Goal: Register for event/course

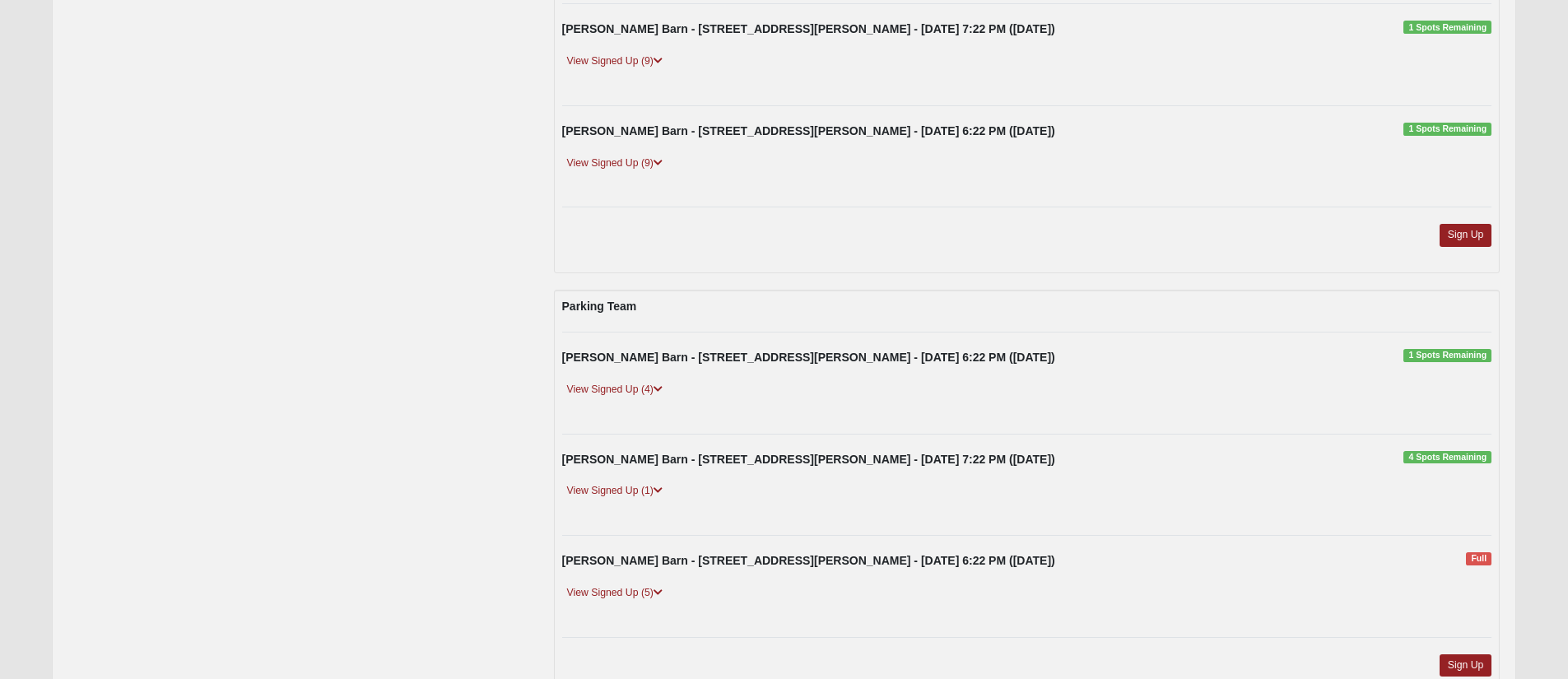
scroll to position [120, 0]
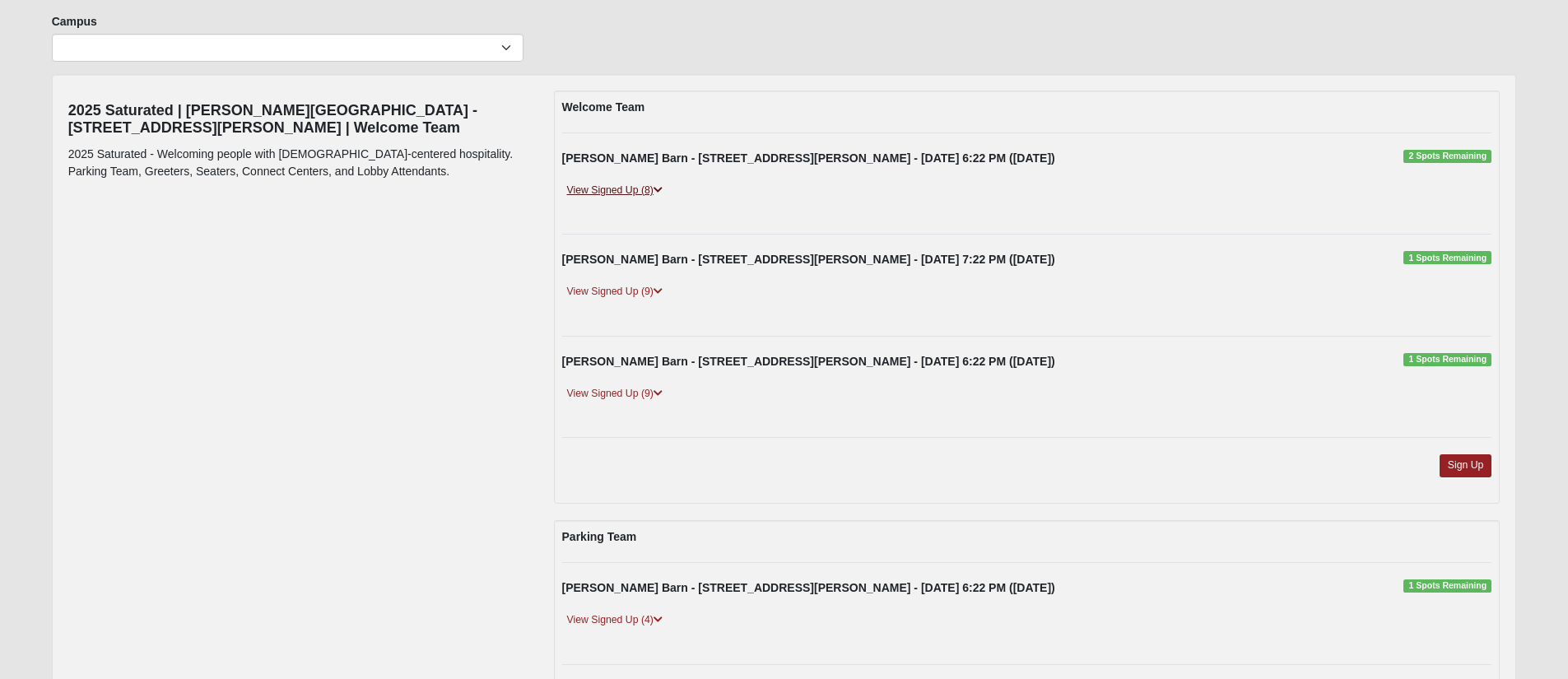
click at [638, 194] on link "View Signed Up (8)" at bounding box center [615, 191] width 106 height 17
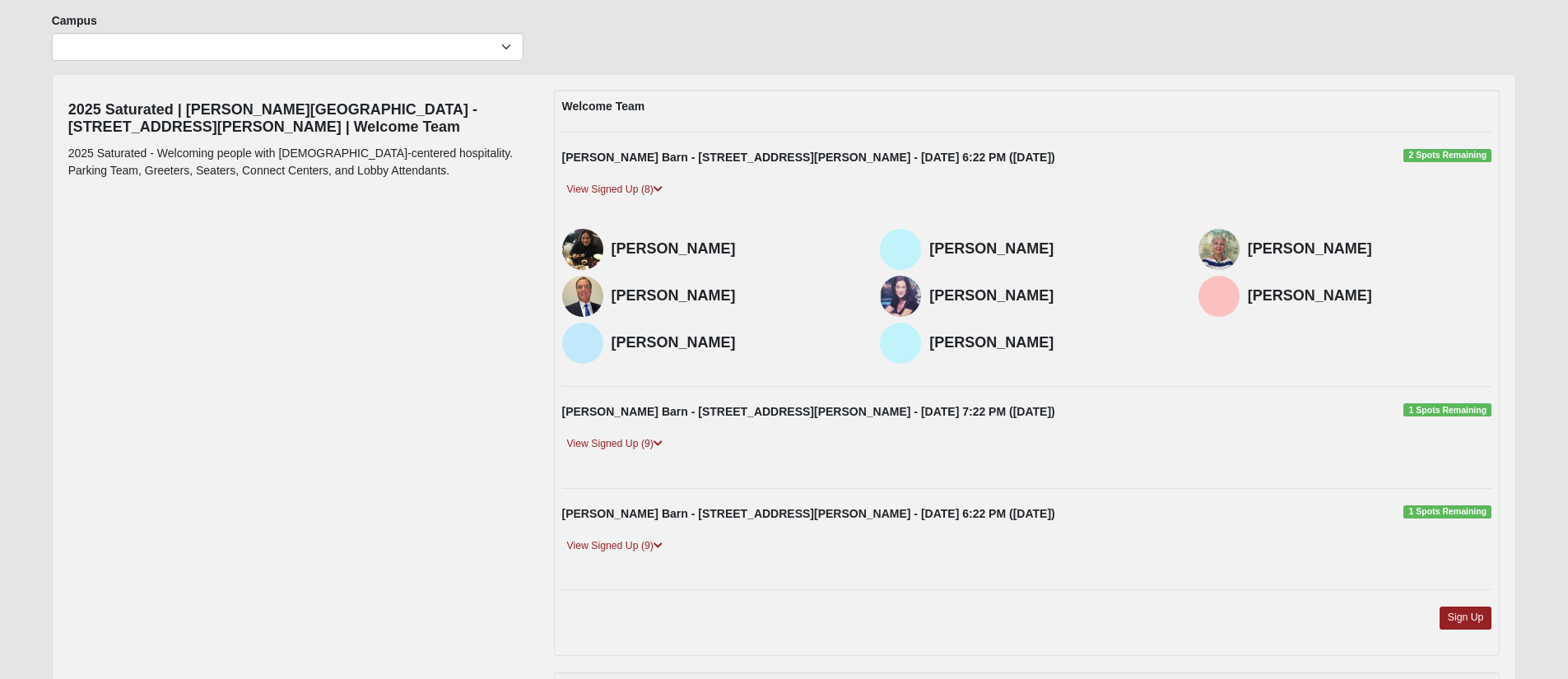
scroll to position [449, 0]
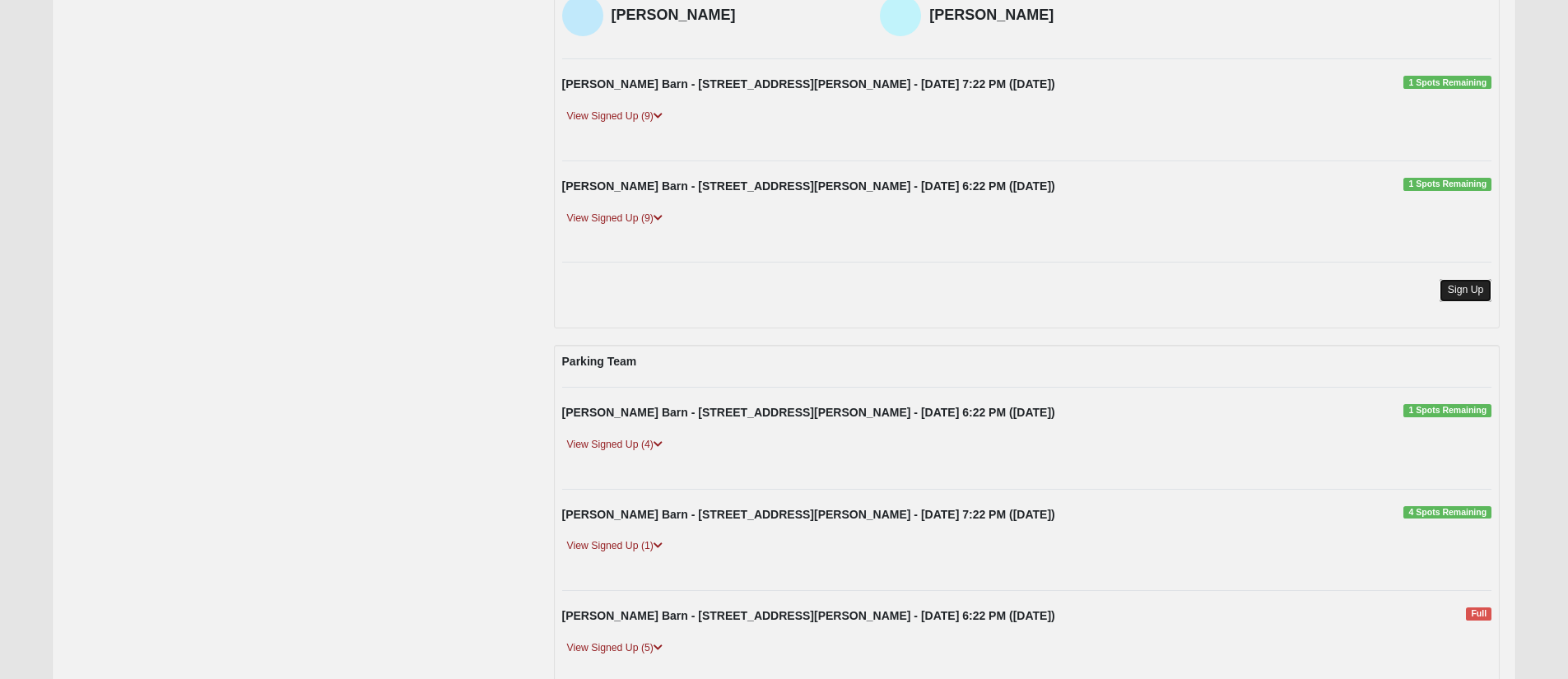
click at [1454, 297] on link "Sign Up" at bounding box center [1465, 290] width 53 height 23
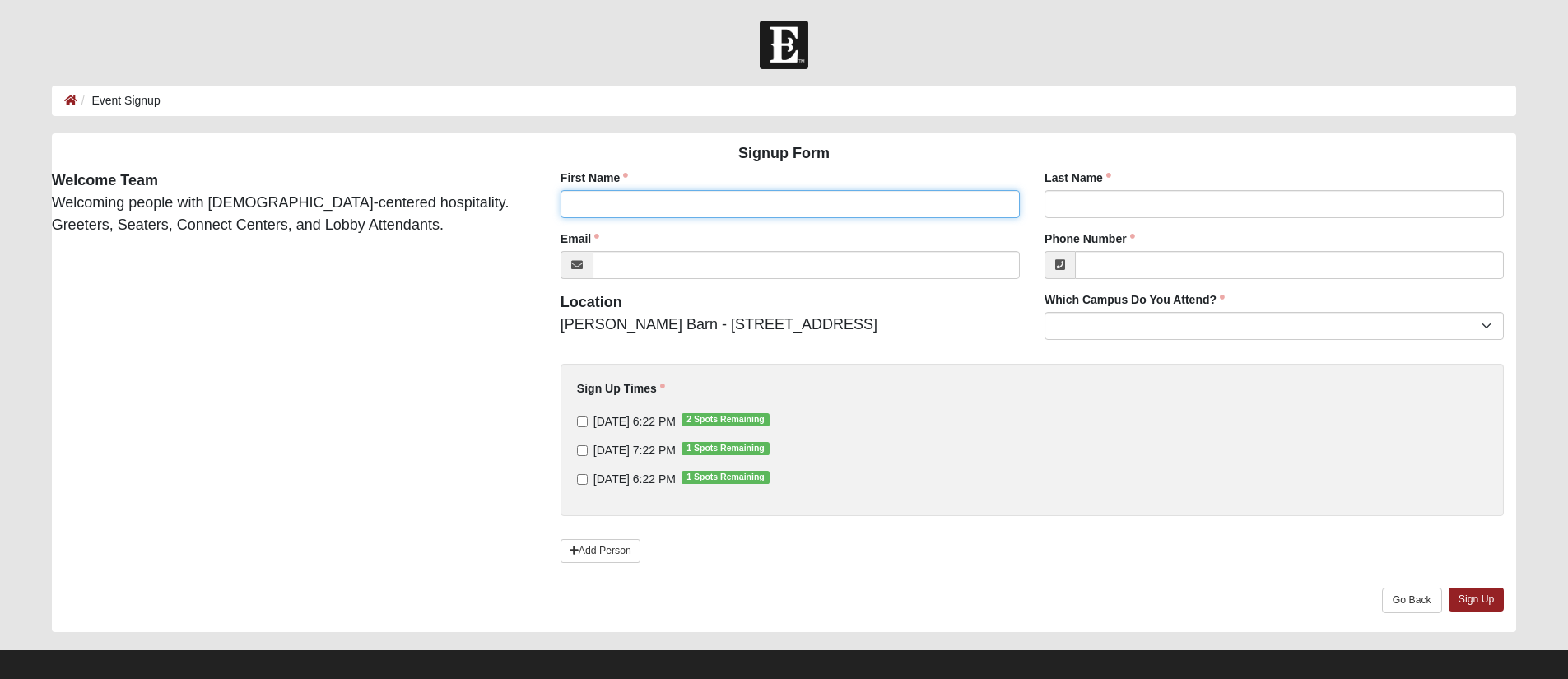
click at [809, 205] on input "First Name" at bounding box center [790, 204] width 459 height 28
click at [603, 209] on input "[PERSON_NAME]" at bounding box center [790, 204] width 459 height 28
type input "[PERSON_NAME]"
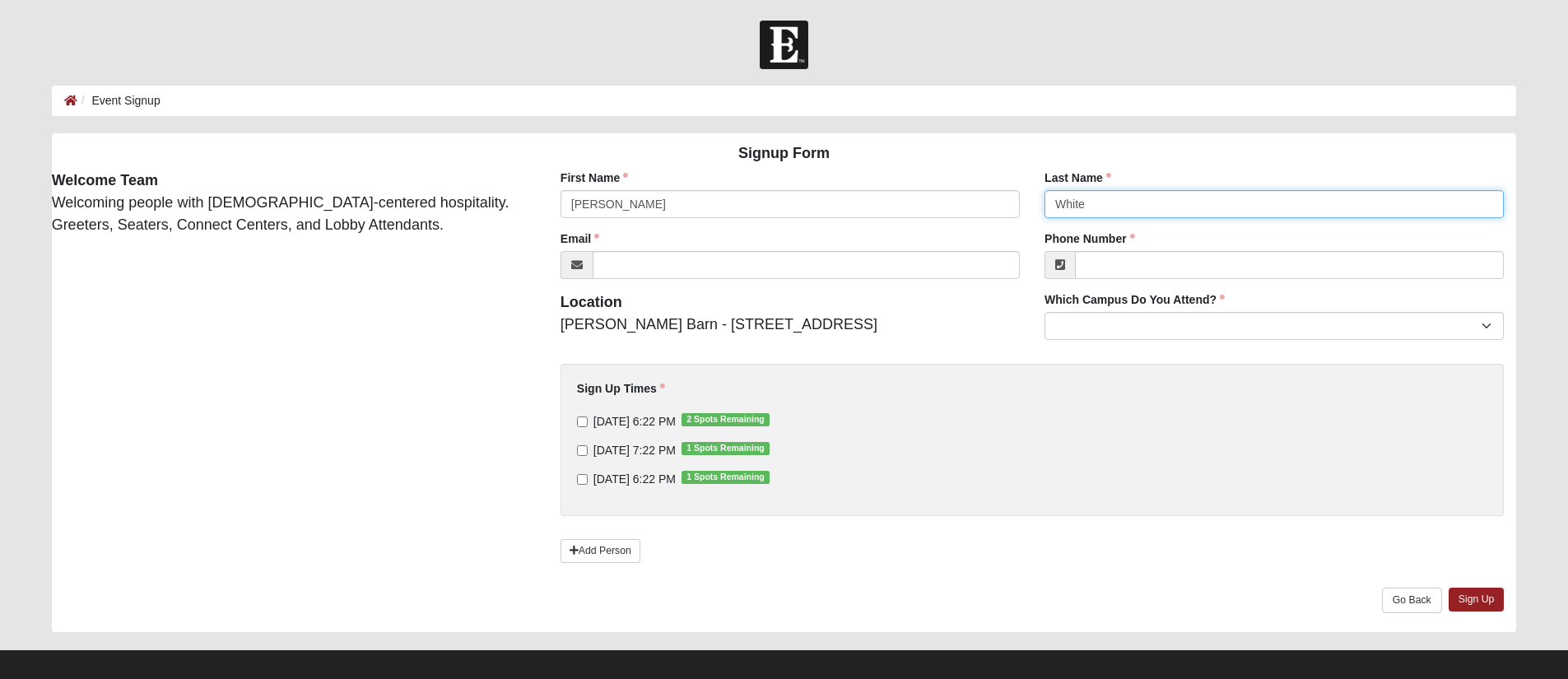
type input "White"
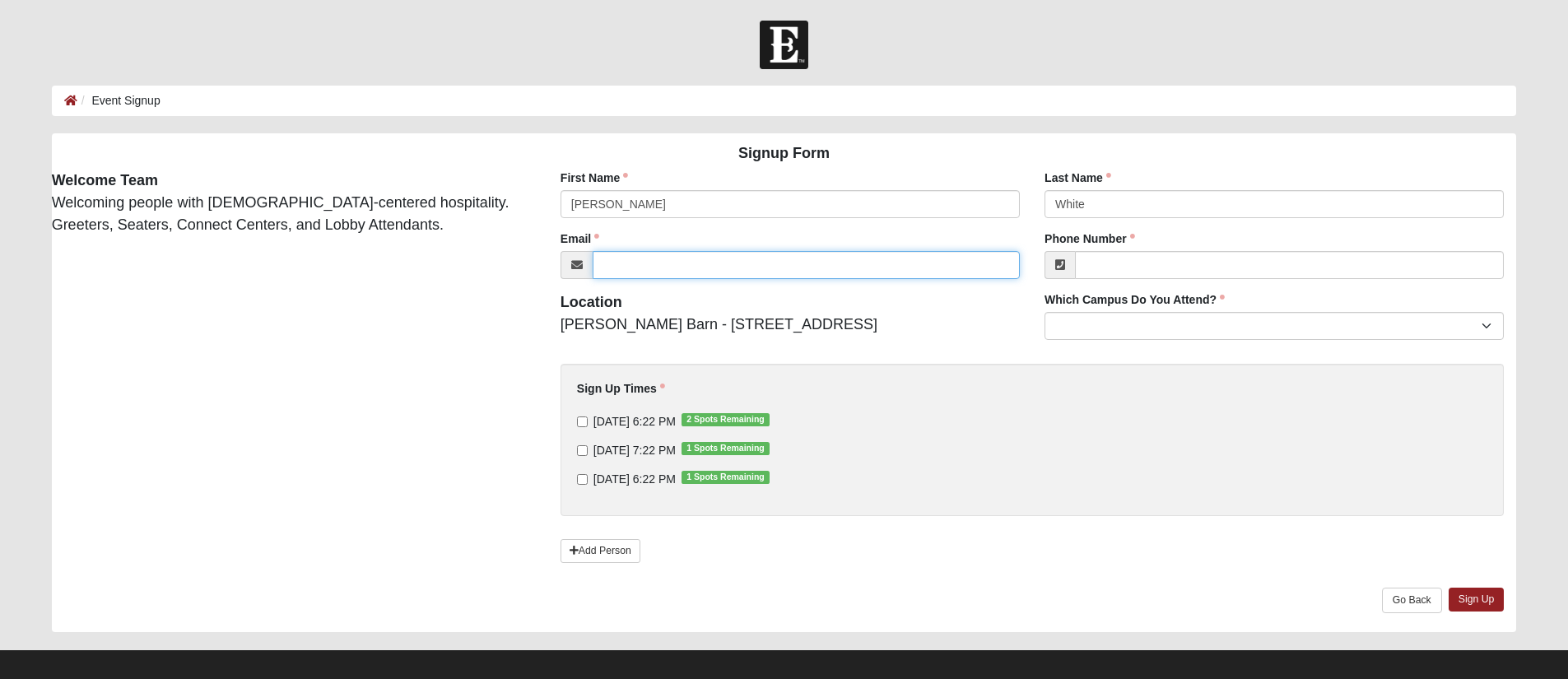
click at [680, 263] on input "Email" at bounding box center [806, 265] width 427 height 28
type input "[PERSON_NAME][EMAIL_ADDRESS][DOMAIN_NAME]"
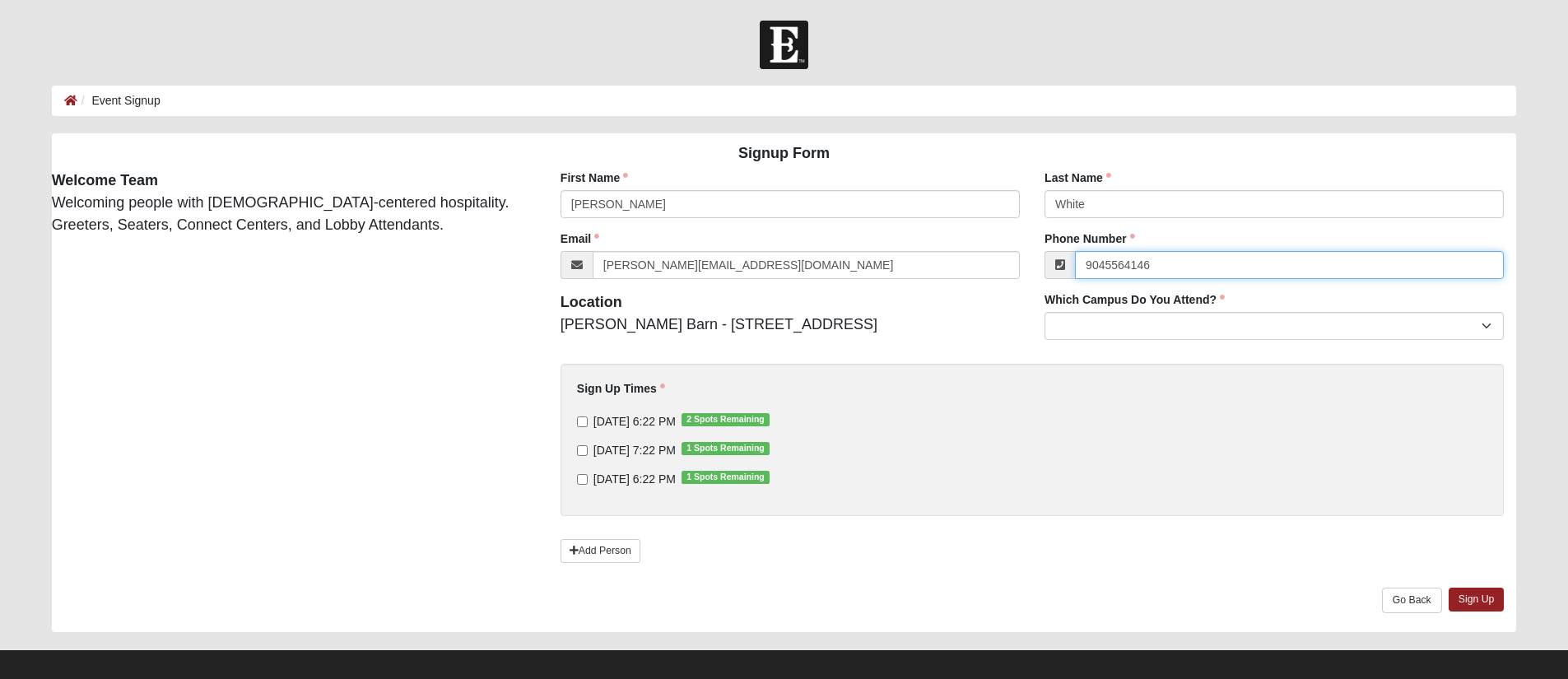
type input "[PHONE_NUMBER]"
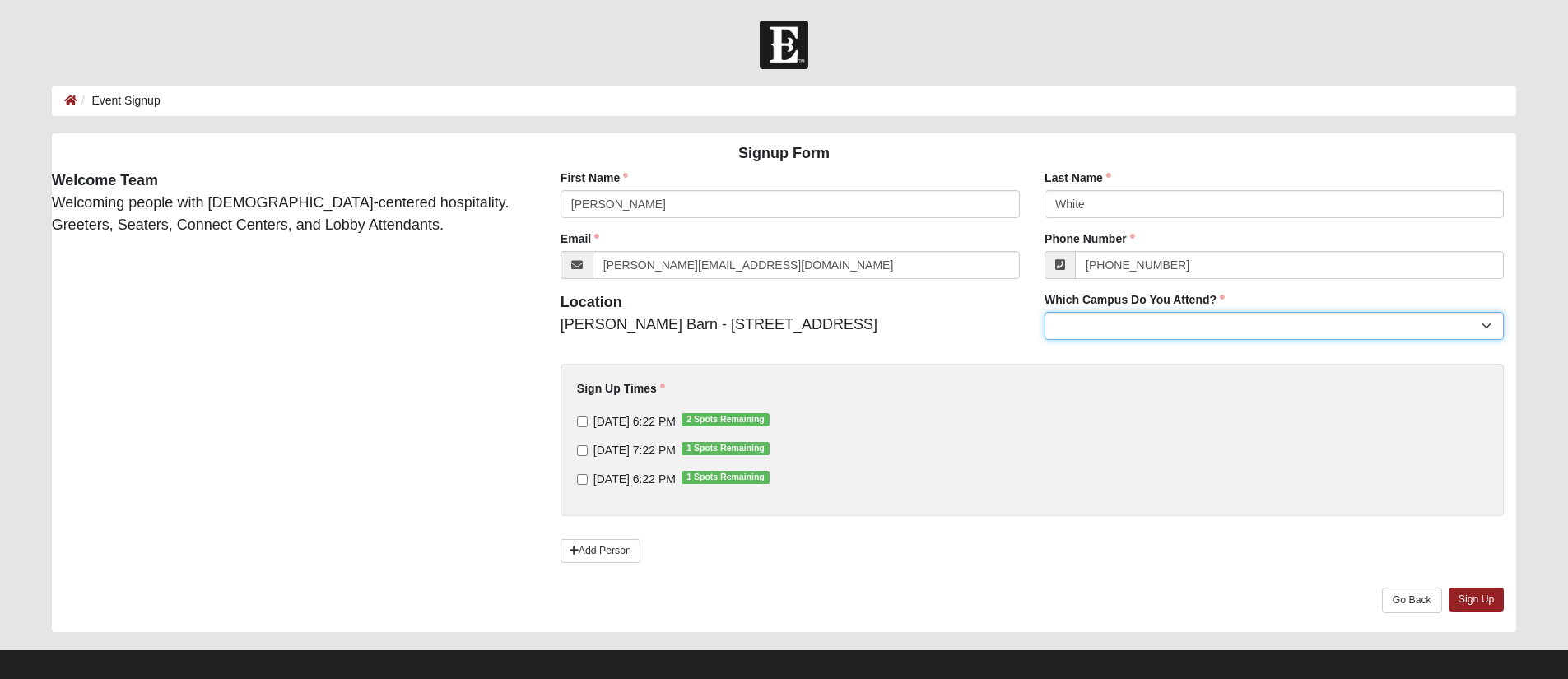
click at [1203, 318] on select "Arlington Baymeadows Eleven22 Online [PERSON_NAME][GEOGRAPHIC_DATA] Jesup [GEOG…" at bounding box center [1273, 326] width 459 height 28
select select "19"
click at [1044, 312] on select "Arlington Baymeadows Eleven22 Online [PERSON_NAME][GEOGRAPHIC_DATA] Jesup [GEOG…" at bounding box center [1273, 326] width 459 height 28
click at [1143, 320] on select "Arlington Baymeadows Eleven22 Online [PERSON_NAME][GEOGRAPHIC_DATA] Jesup [GEOG…" at bounding box center [1273, 326] width 459 height 28
click at [1044, 312] on select "Arlington Baymeadows Eleven22 Online [PERSON_NAME][GEOGRAPHIC_DATA] Jesup [GEOG…" at bounding box center [1273, 326] width 459 height 28
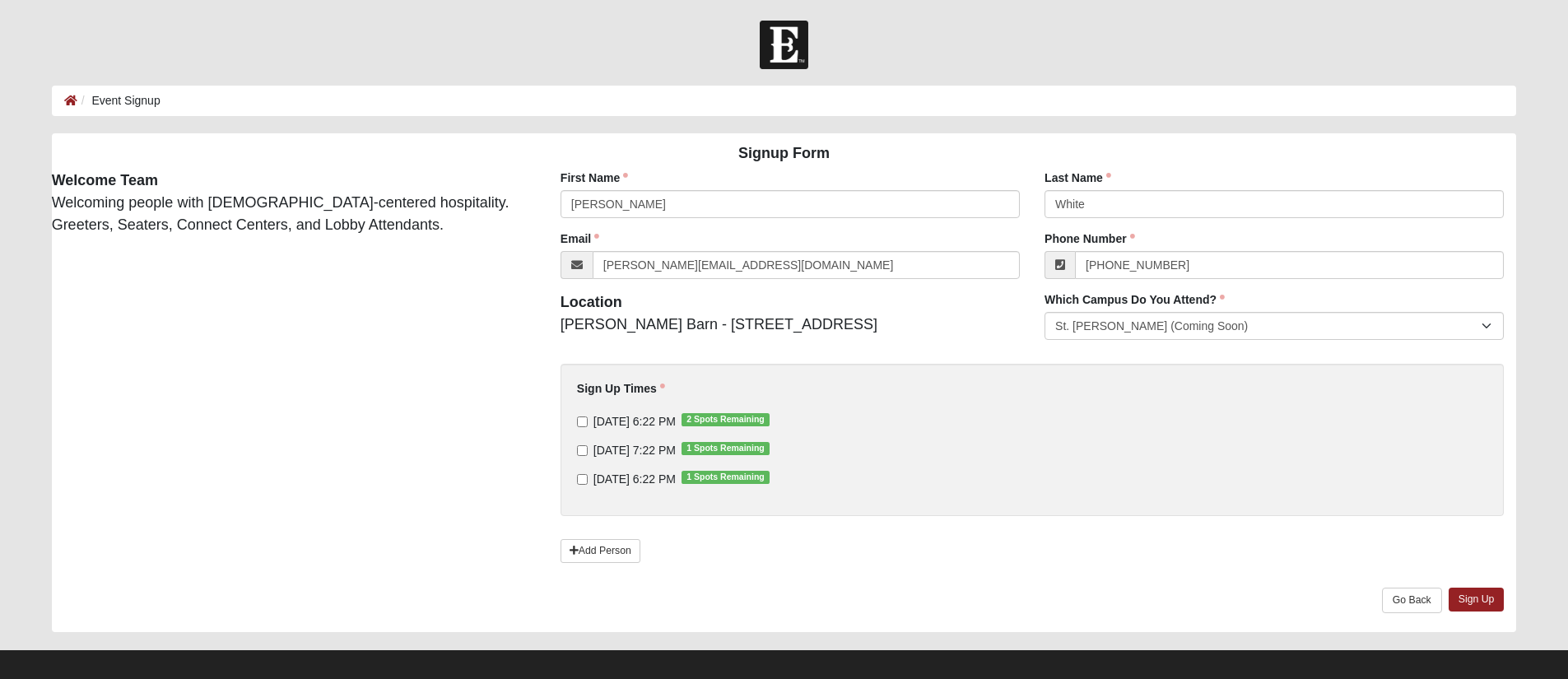
drag, startPoint x: 988, startPoint y: 340, endPoint x: 948, endPoint y: 346, distance: 40.4
click at [988, 340] on div "First Name [PERSON_NAME] First Name is required. Last Name White Last Name is r…" at bounding box center [1032, 401] width 993 height 462
click at [577, 419] on input "[DATE] 6:22 PM 2 Spots Remaining" at bounding box center [582, 422] width 10 height 10
checkbox input "true"
click at [579, 448] on input "[DATE] 7:22 PM 1 Spots Remaining" at bounding box center [582, 450] width 10 height 10
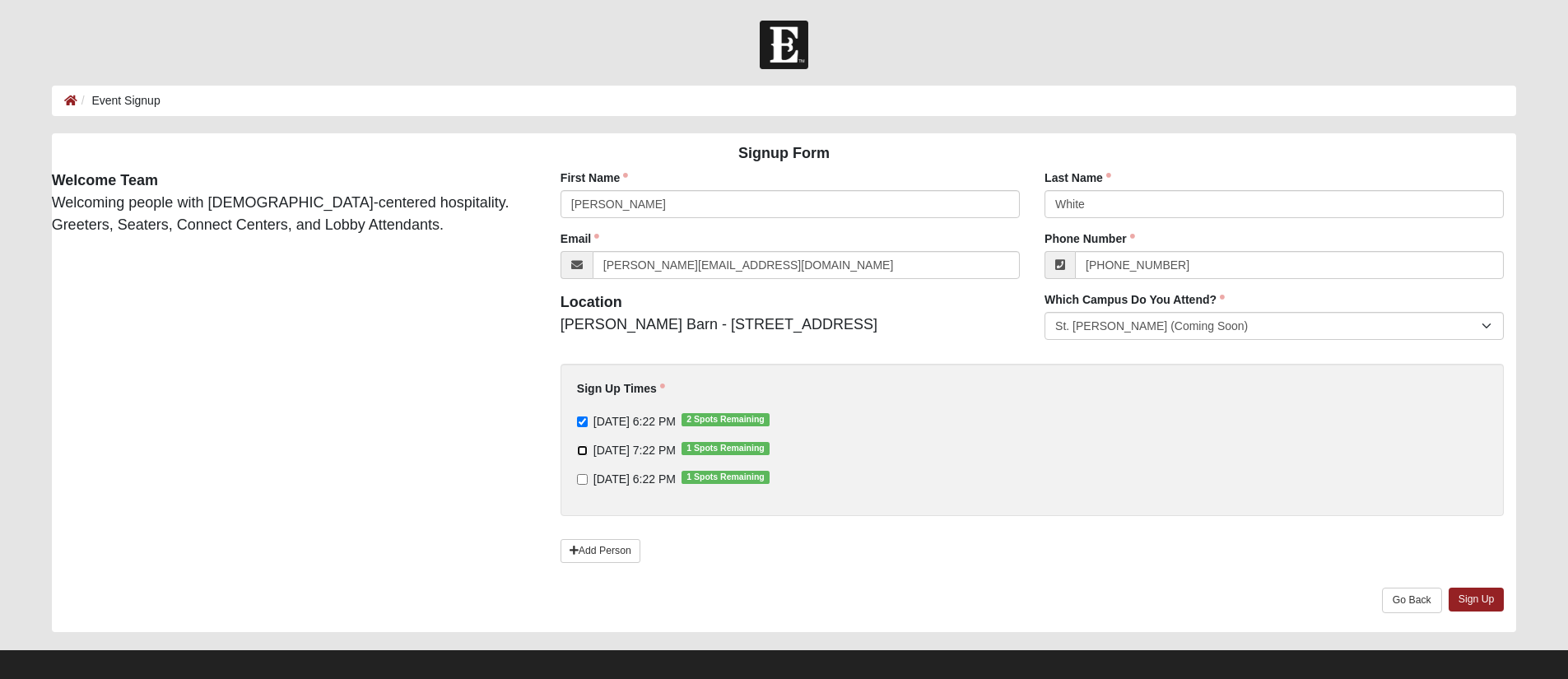
checkbox input "true"
click at [580, 469] on div "[DATE] 6:22 PM 2 Spots Remaining [DATE] 7:22 PM 1 Spots Remaining [DATE] 6:22 P…" at bounding box center [1032, 449] width 910 height 74
click at [586, 476] on input "[DATE] 6:22 PM 1 Spots Remaining" at bounding box center [582, 479] width 10 height 10
click at [587, 481] on label "[DATE] 6:22 PM 1 Spots Remaining" at bounding box center [673, 478] width 192 height 16
click at [587, 481] on input "[DATE] 6:22 PM 1 Spots Remaining" at bounding box center [582, 479] width 10 height 10
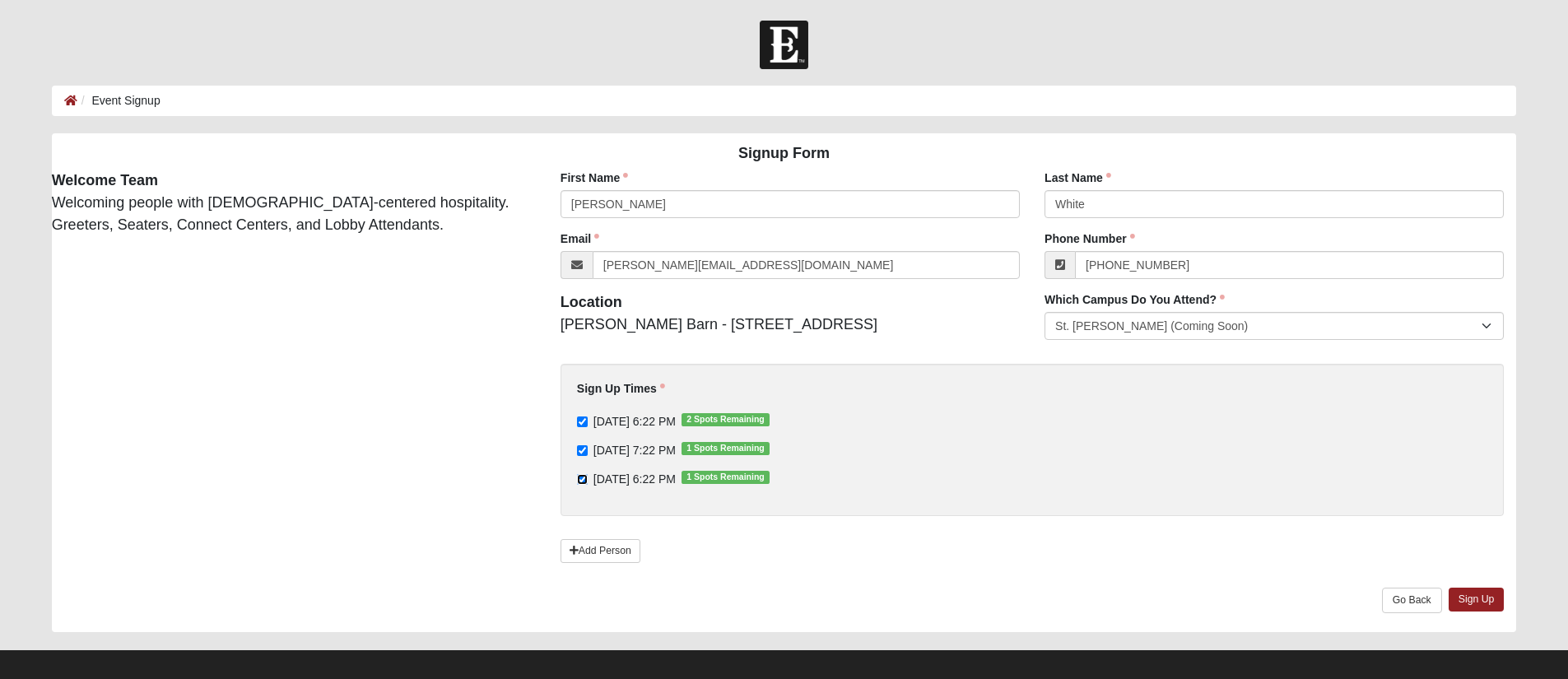
checkbox input "false"
click at [619, 557] on link "Add Person" at bounding box center [600, 551] width 80 height 24
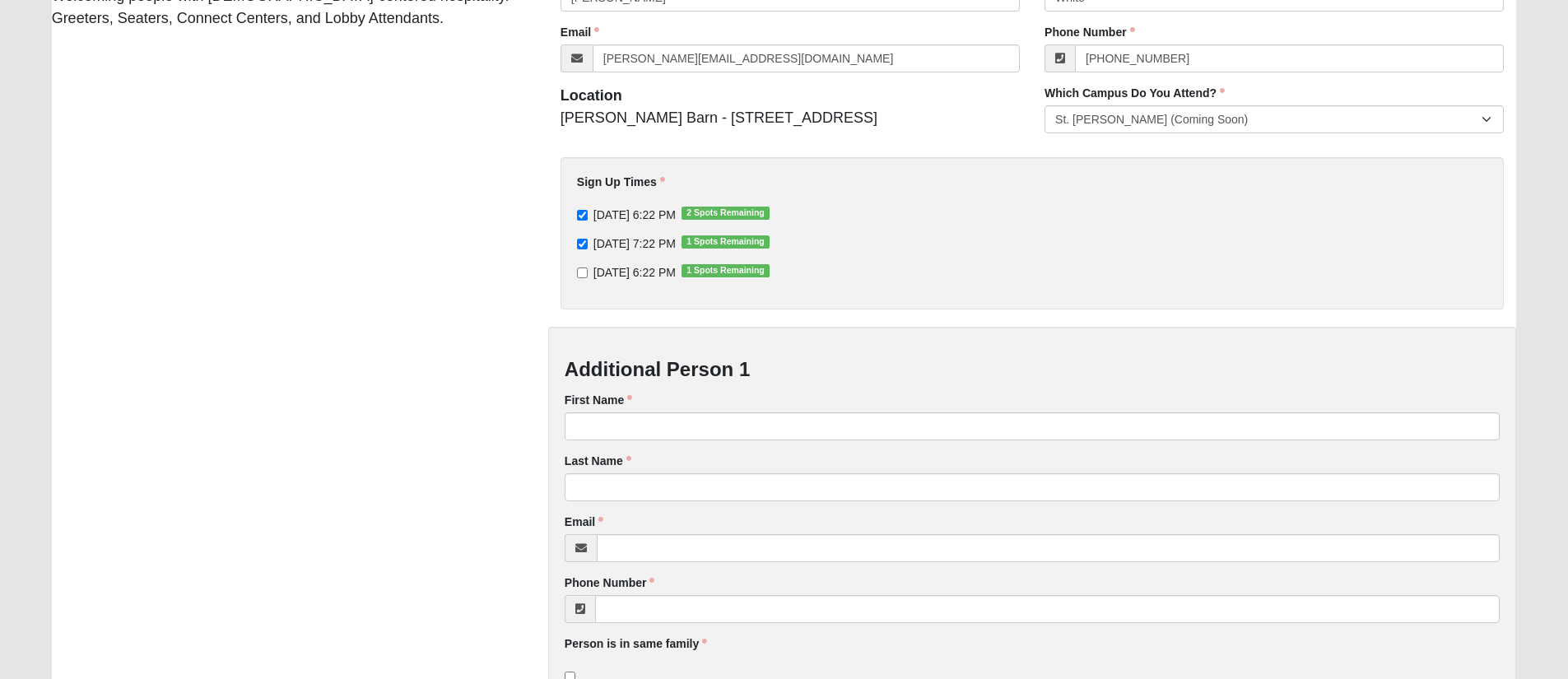
scroll to position [353, 0]
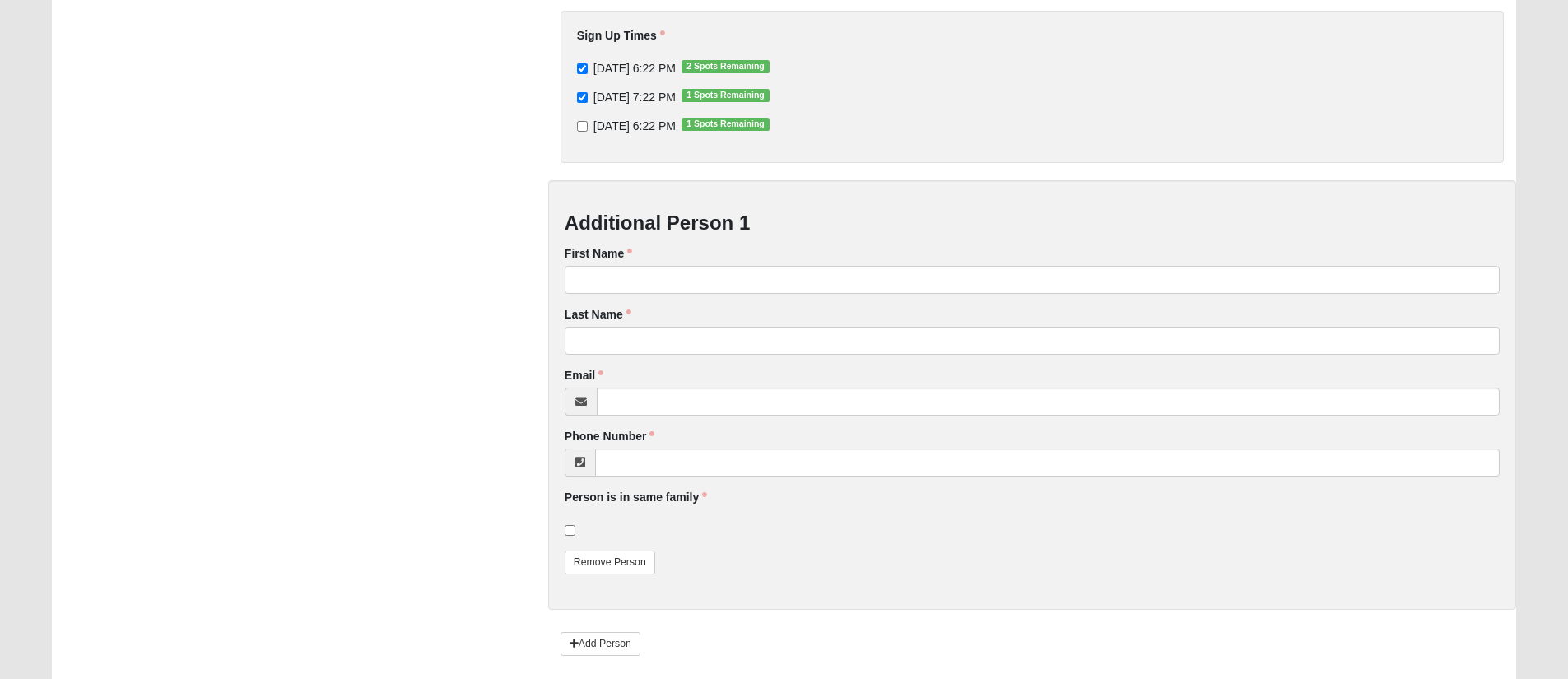
click at [638, 129] on span "[DATE] 6:22 PM 1 Spots Remaining" at bounding box center [634, 126] width 82 height 13
click at [587, 129] on input "[DATE] 6:22 PM 1 Spots Remaining" at bounding box center [582, 126] width 10 height 10
checkbox input "true"
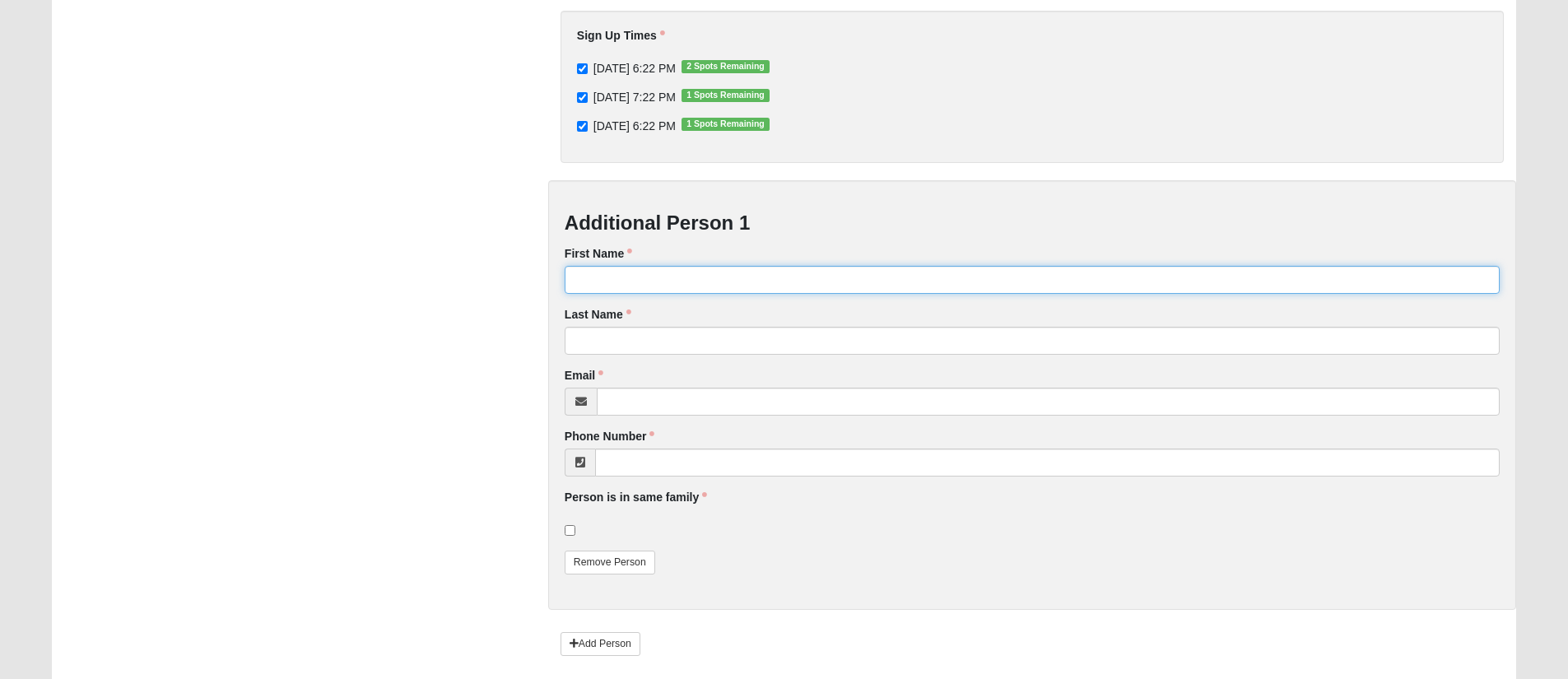
click at [666, 279] on input "First Name" at bounding box center [1032, 280] width 935 height 28
type input "[PERSON_NAME]"
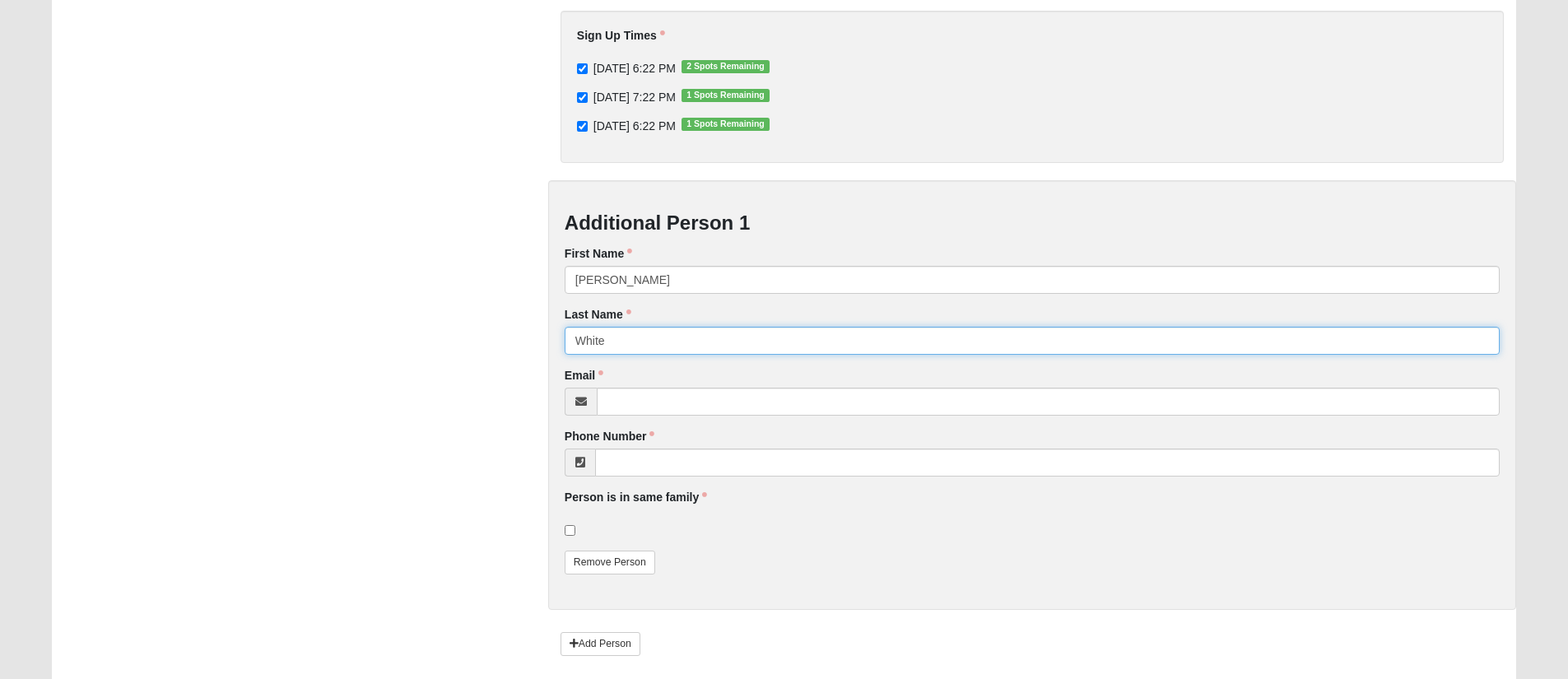
type input "White"
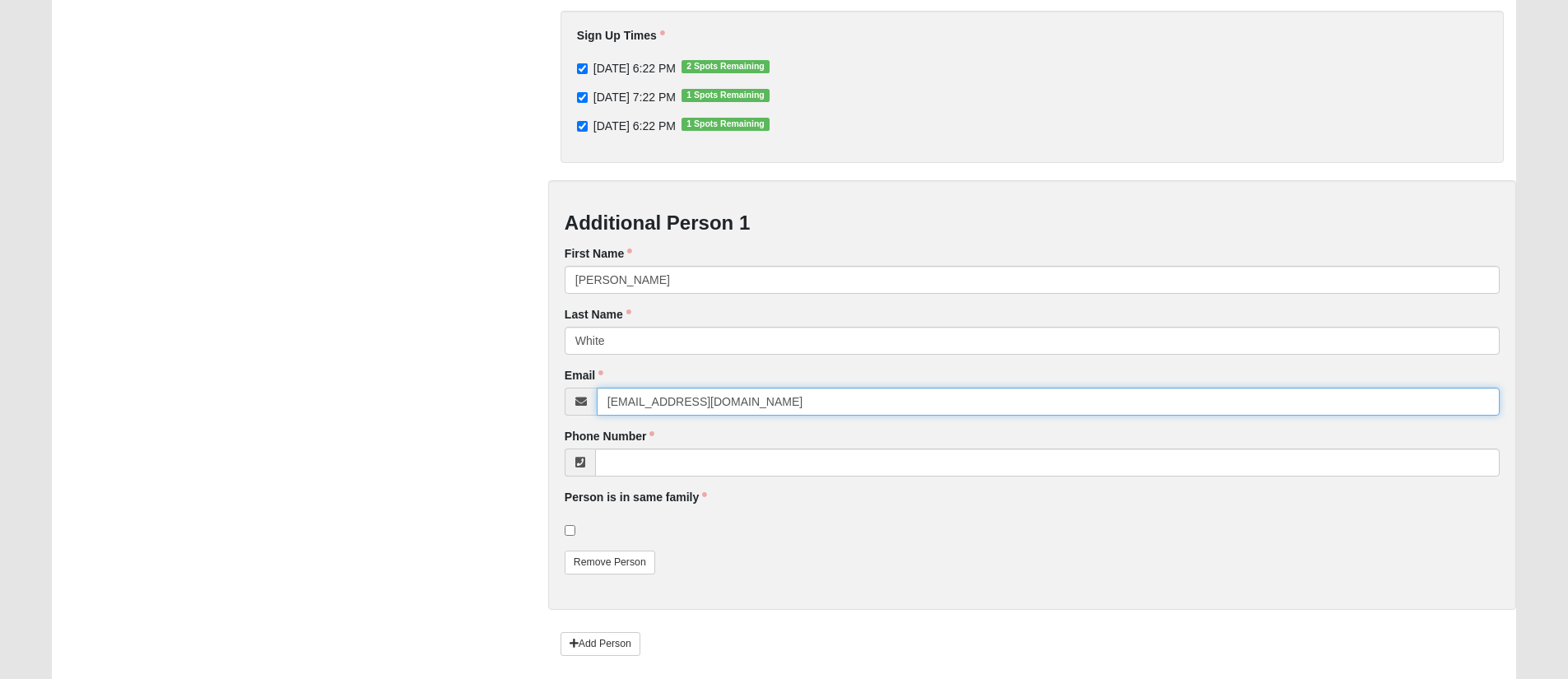
type input "[EMAIL_ADDRESS][DOMAIN_NAME]"
type input "[PHONE_NUMBER]"
click at [292, 205] on div "Signup Form Welcome Team Welcoming people with [DEMOGRAPHIC_DATA]-centered hosp…" at bounding box center [784, 252] width 1489 height 945
click at [571, 534] on input "checkbox" at bounding box center [570, 530] width 10 height 10
checkbox input "true"
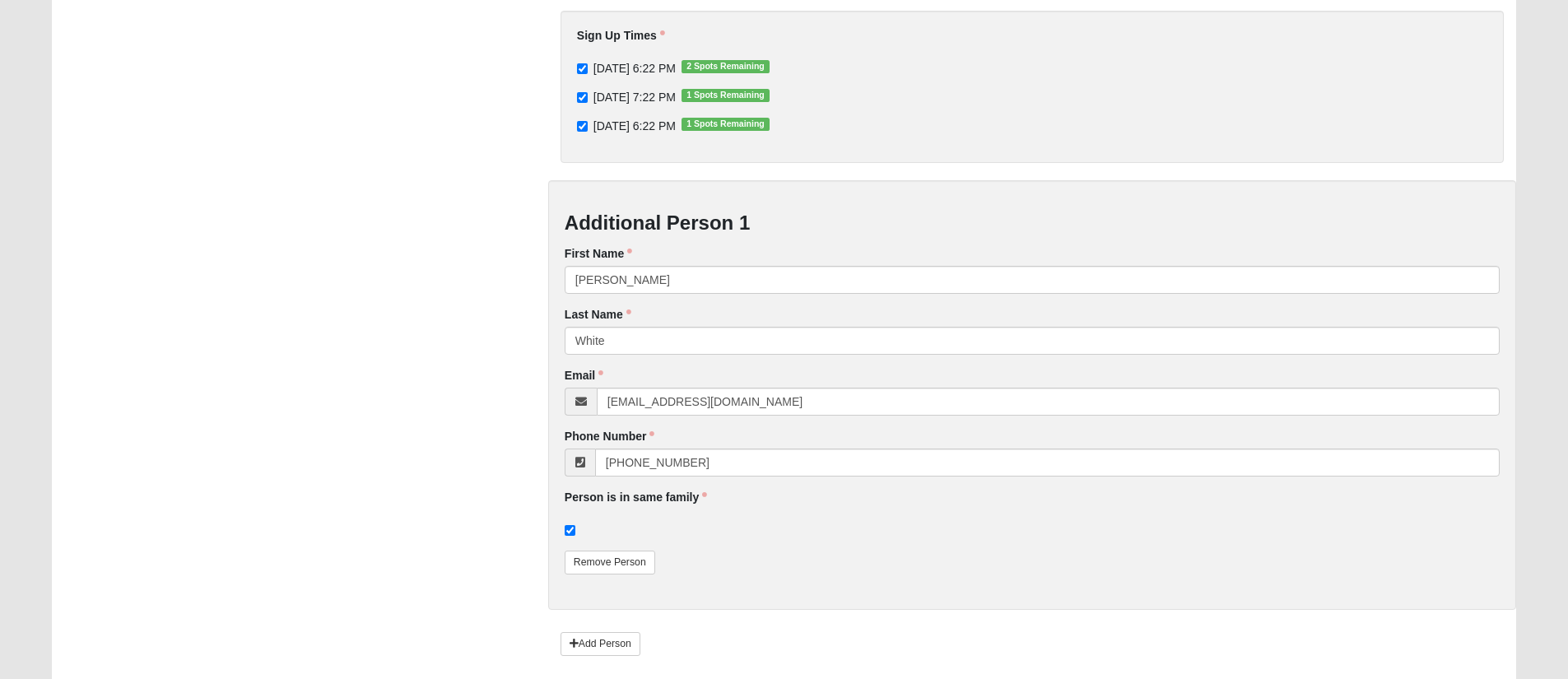
click at [712, 531] on div at bounding box center [1032, 529] width 935 height 16
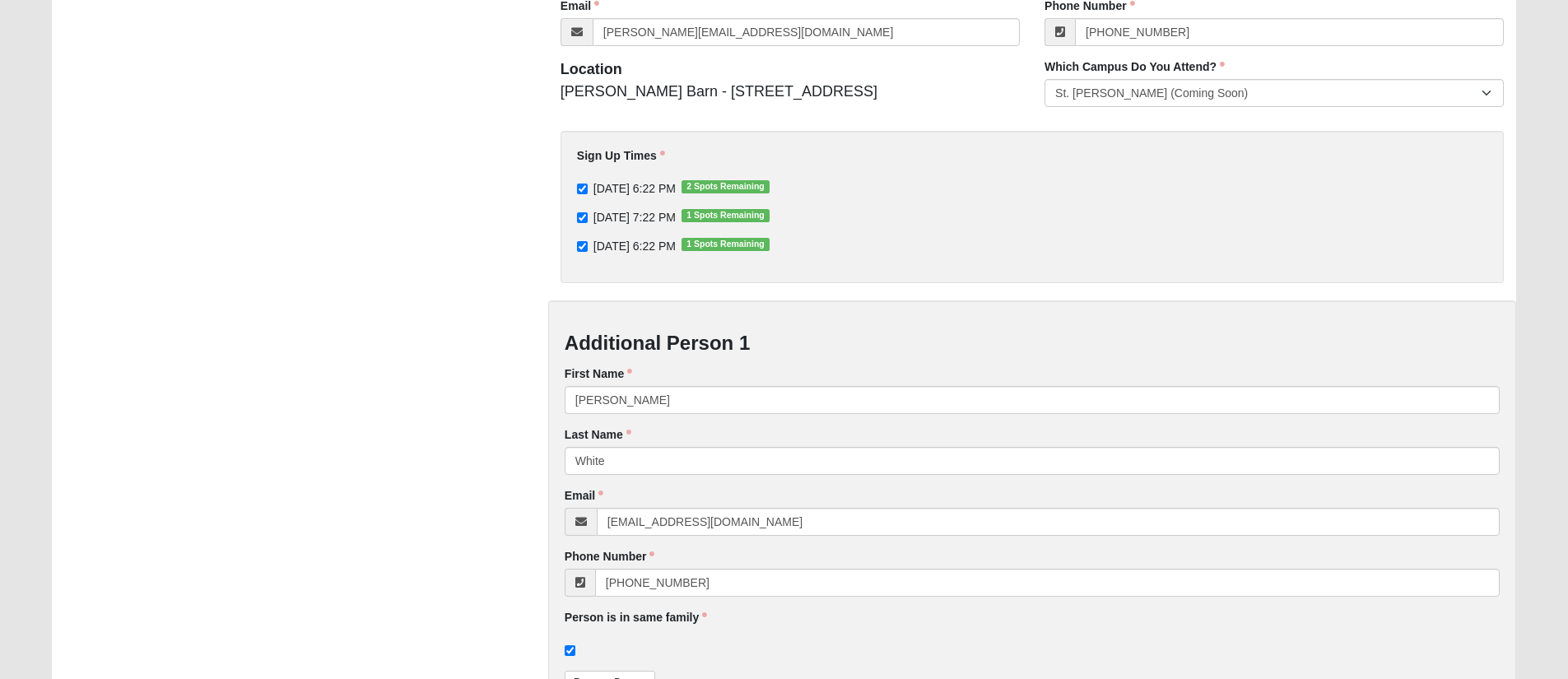
scroll to position [255, 0]
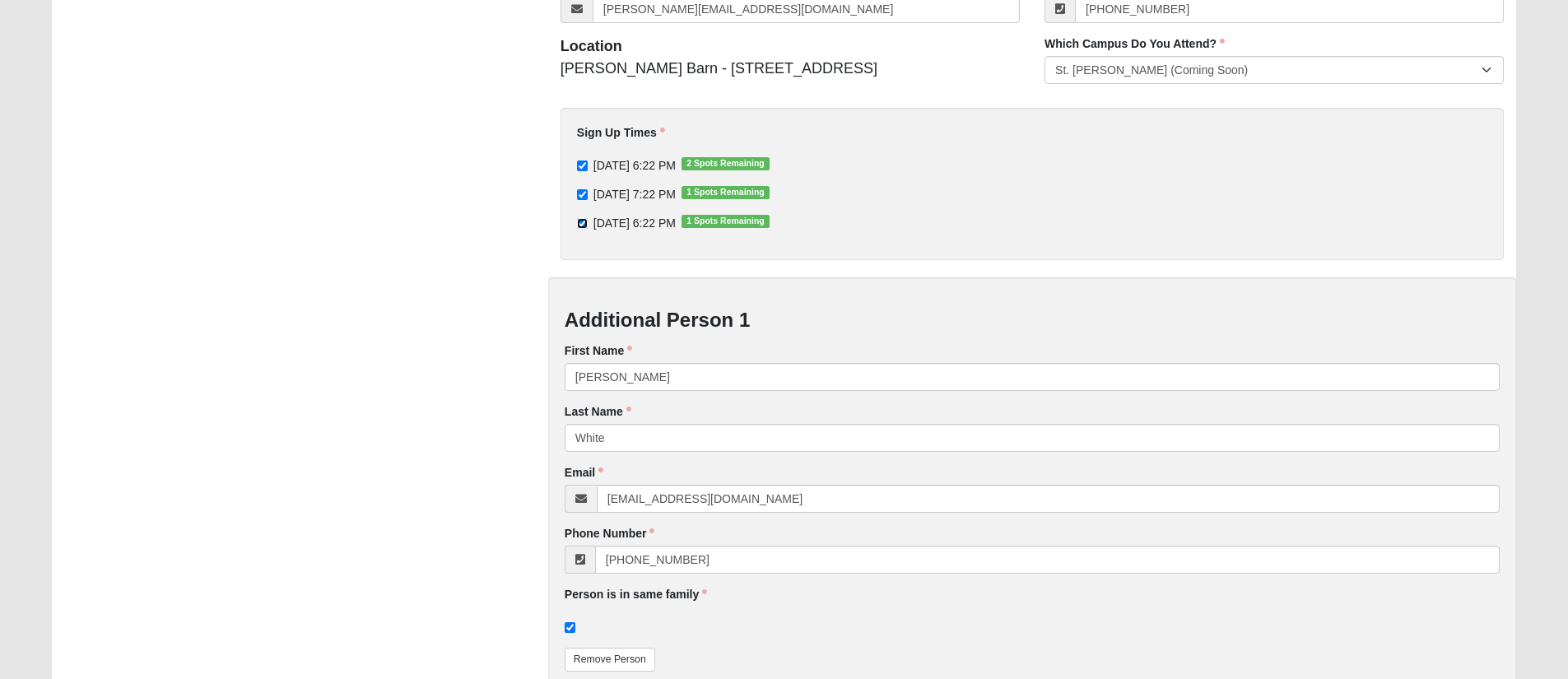
click at [583, 223] on input "[DATE] 6:22 PM 1 Spots Remaining" at bounding box center [582, 223] width 10 height 10
checkbox input "false"
click at [424, 233] on div "Signup Form Welcome Team Welcoming people with [DEMOGRAPHIC_DATA]-centered hosp…" at bounding box center [784, 349] width 1489 height 945
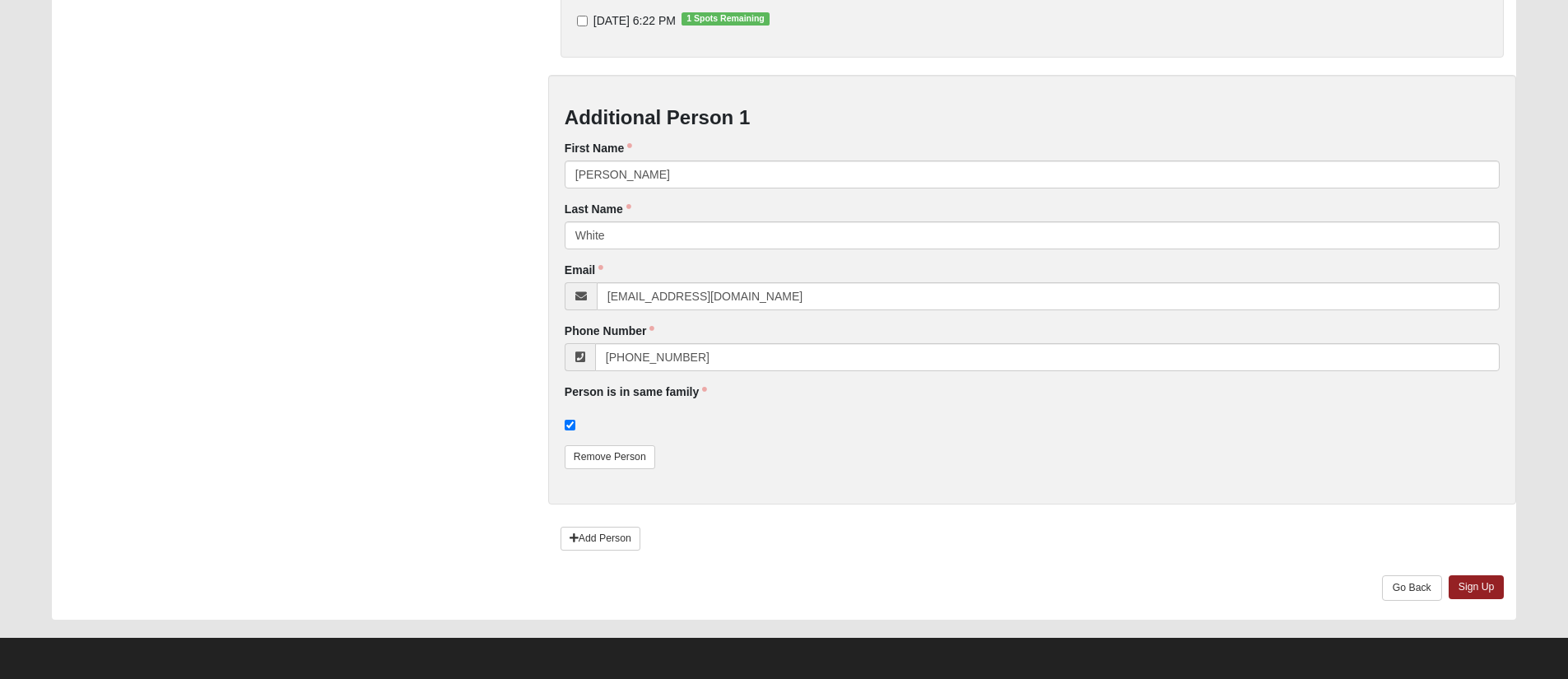
scroll to position [456, 0]
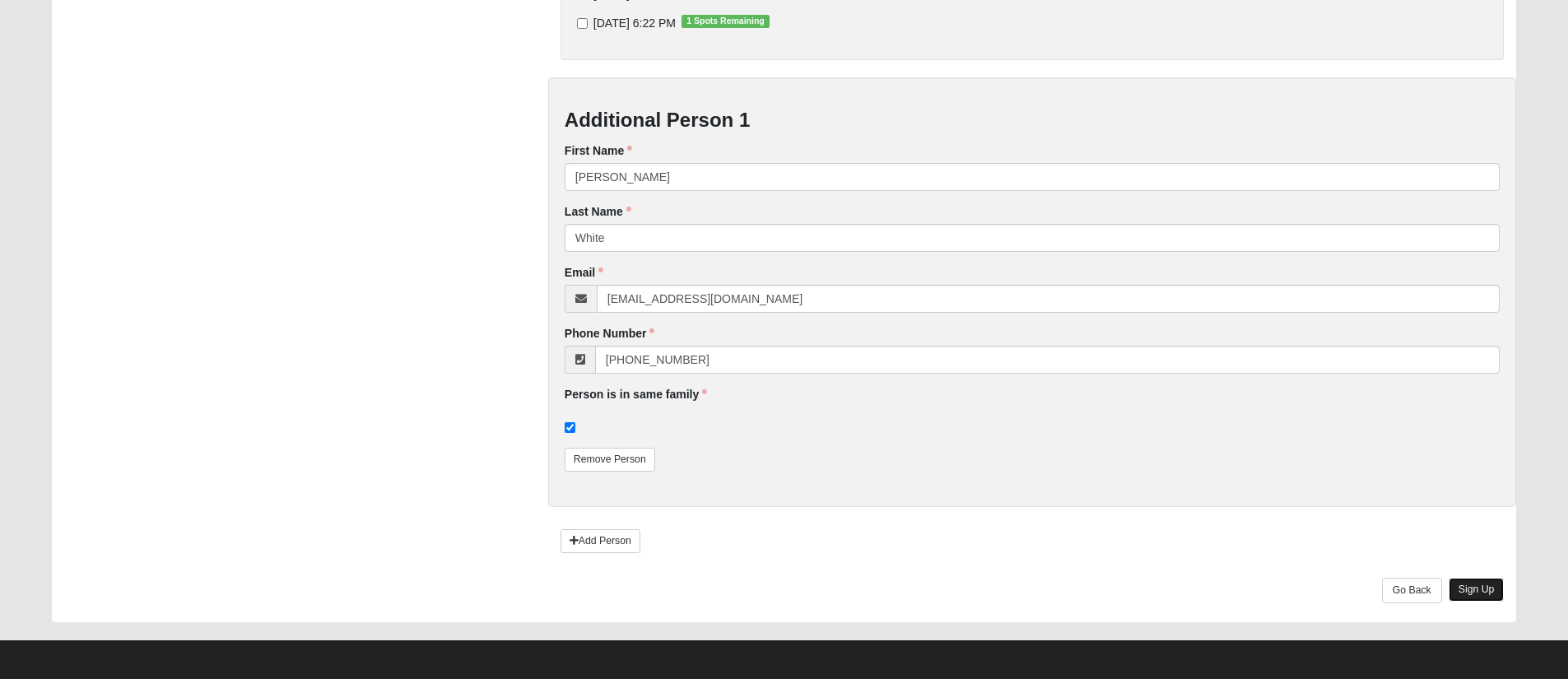
click at [1483, 590] on link "Sign Up" at bounding box center [1476, 590] width 56 height 24
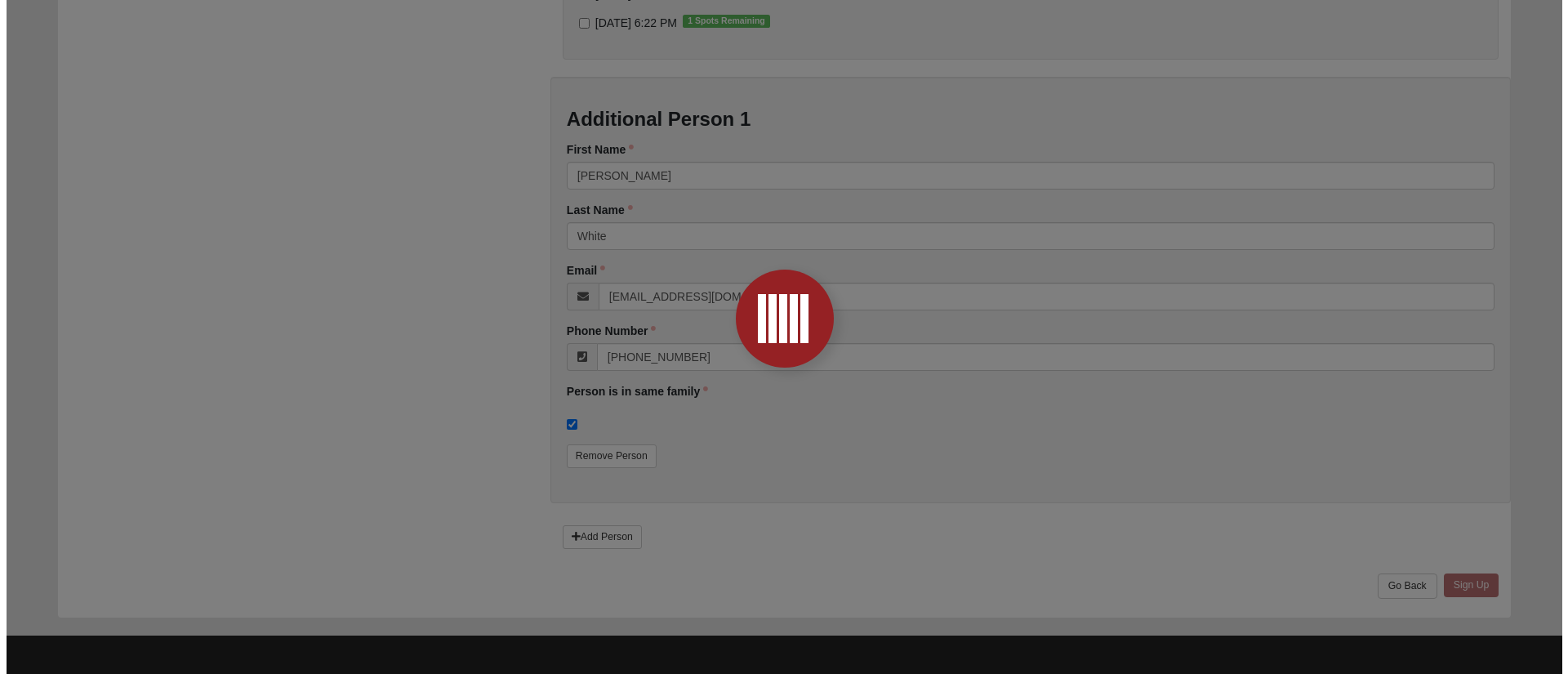
scroll to position [0, 0]
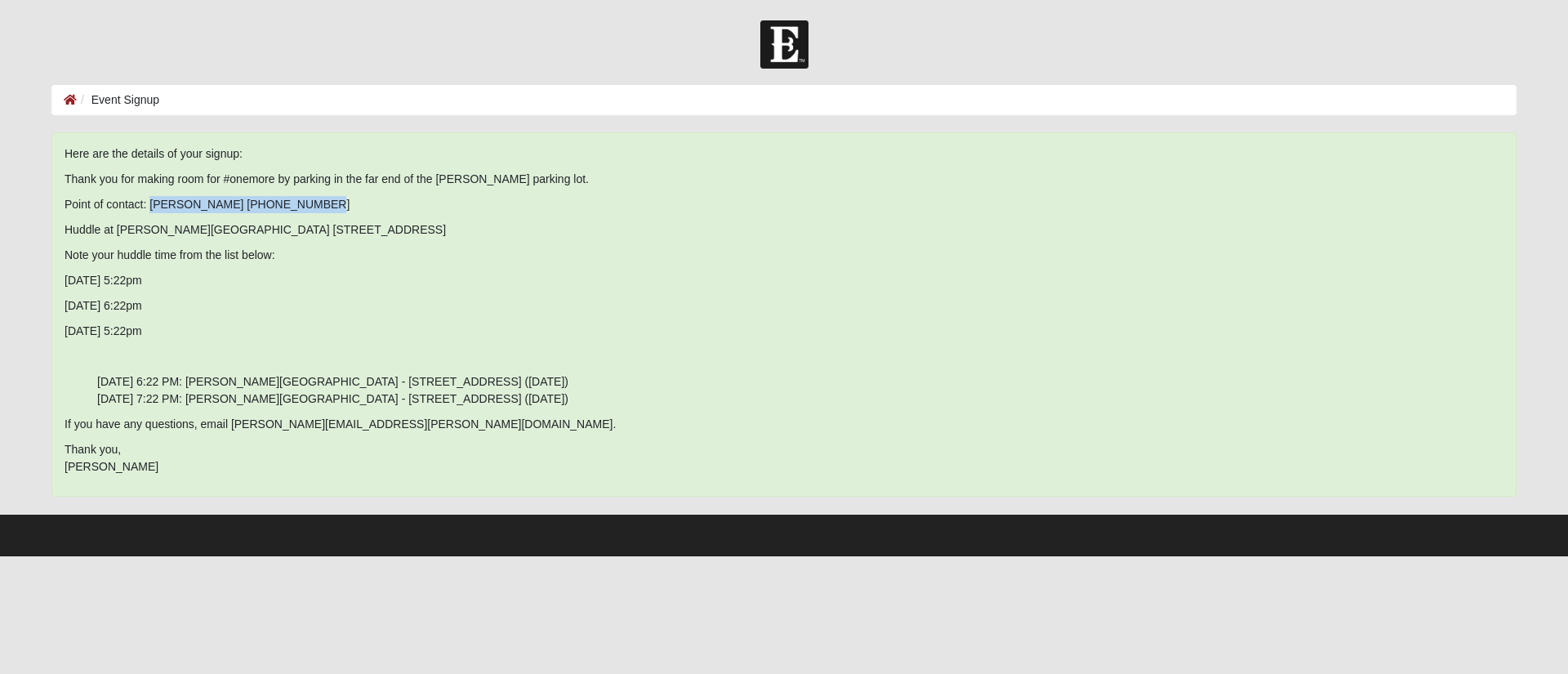
drag, startPoint x: 150, startPoint y: 206, endPoint x: 381, endPoint y: 206, distance: 231.0
click at [381, 206] on p "Point of contact: [PERSON_NAME] [PHONE_NUMBER]" at bounding box center [784, 205] width 1439 height 17
drag, startPoint x: 276, startPoint y: 383, endPoint x: 481, endPoint y: 383, distance: 205.0
click at [481, 383] on ul "[DATE] 6:22 PM: [PERSON_NAME][GEOGRAPHIC_DATA] - [STREET_ADDRESS] ([DATE]) [DAT…" at bounding box center [784, 390] width 1439 height 34
copy ul "[STREET_ADDRESS]"
